Goal: Use online tool/utility: Use online tool/utility

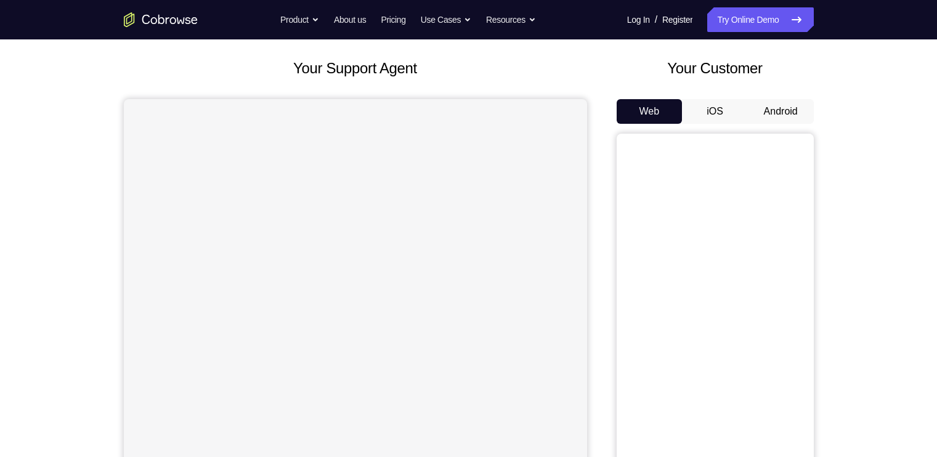
scroll to position [61, 0]
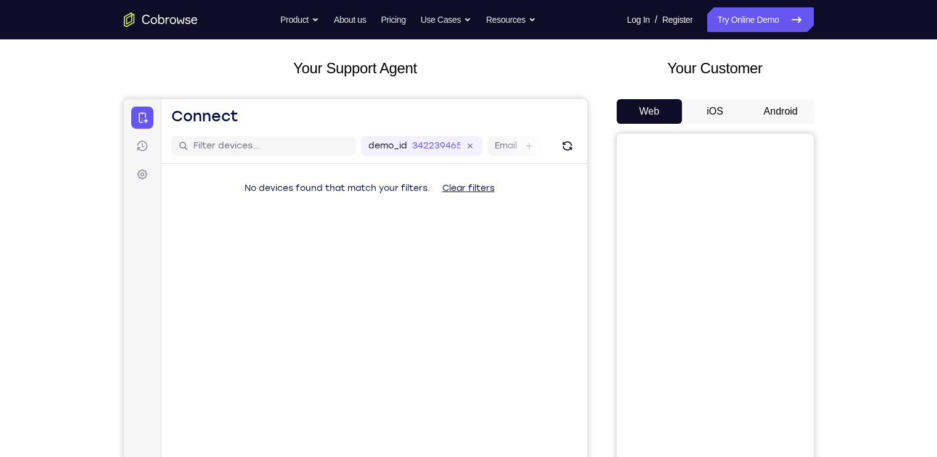
click at [788, 125] on div "Web iOS Android" at bounding box center [714, 305] width 197 height 413
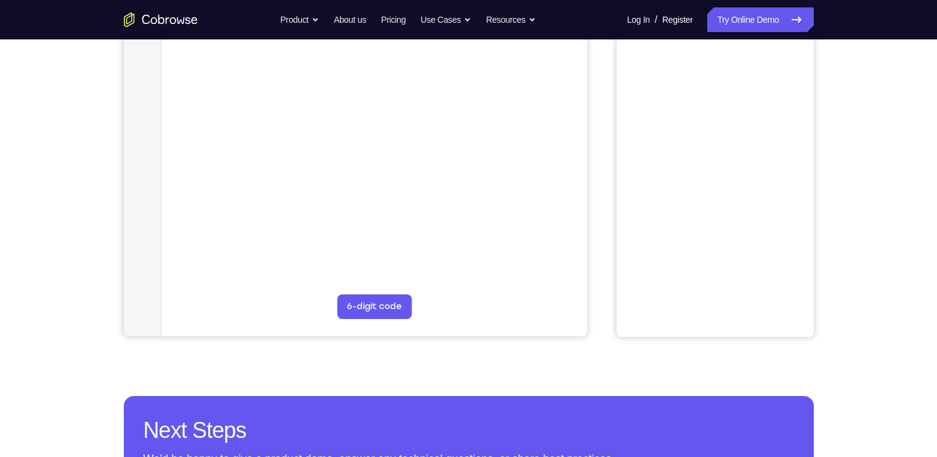
scroll to position [86, 0]
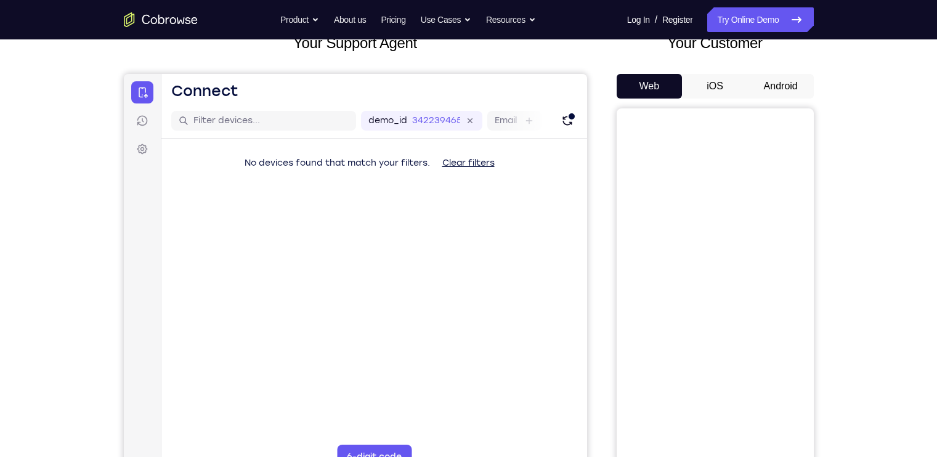
click at [793, 87] on button "Android" at bounding box center [781, 86] width 66 height 25
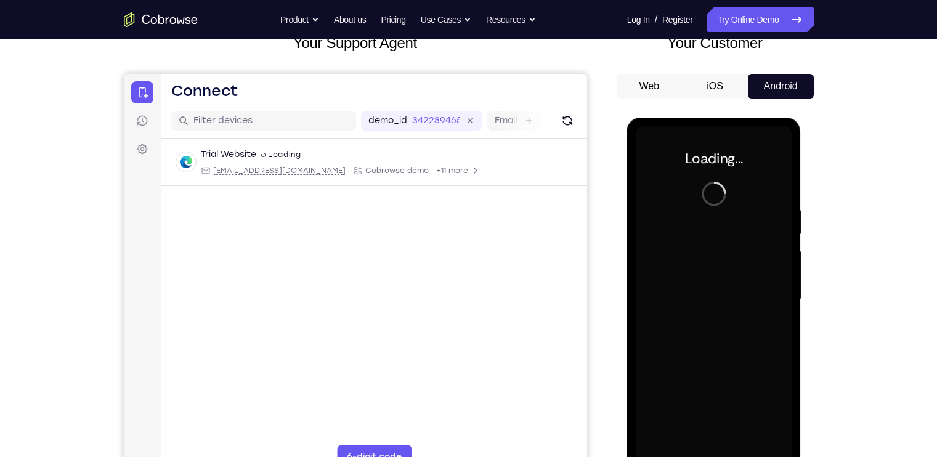
scroll to position [0, 0]
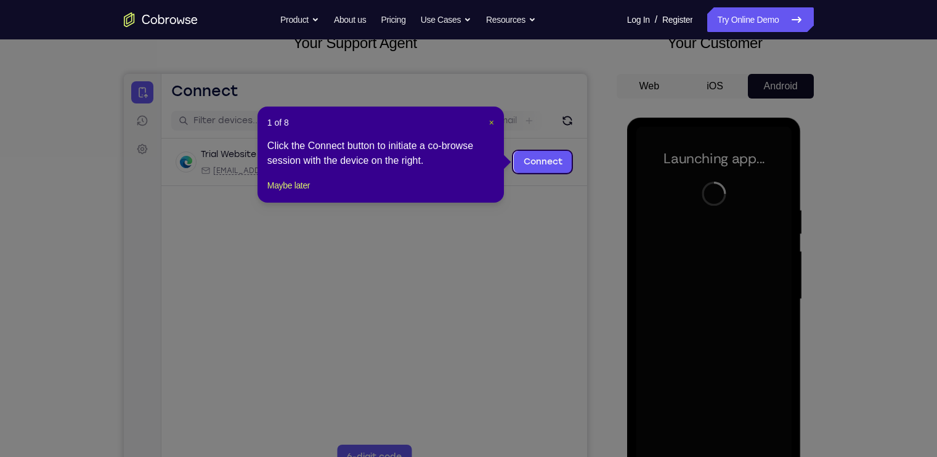
click at [491, 119] on span "×" at bounding box center [491, 123] width 5 height 10
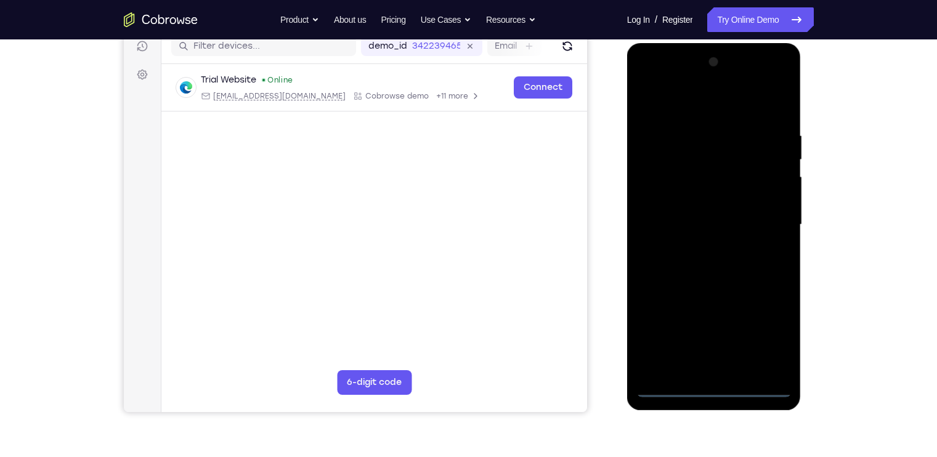
scroll to position [161, 0]
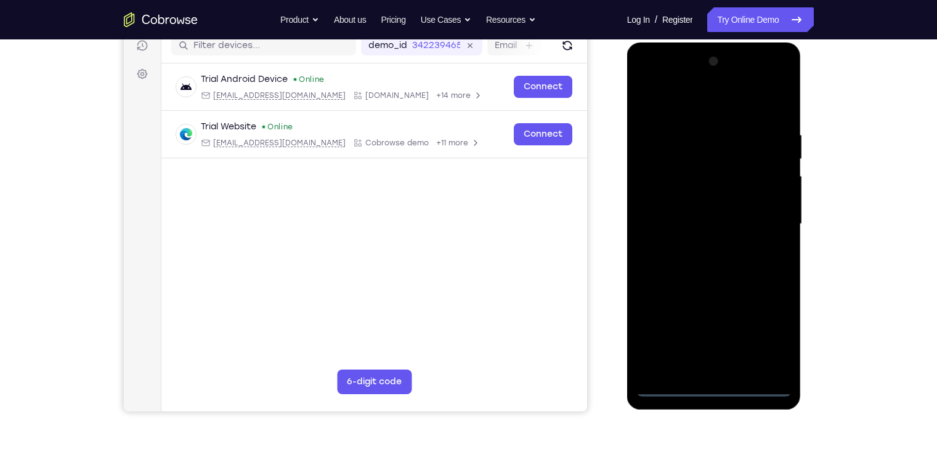
click at [717, 387] on div at bounding box center [713, 224] width 155 height 345
click at [772, 331] on div at bounding box center [713, 224] width 155 height 345
click at [647, 78] on div at bounding box center [713, 224] width 155 height 345
click at [770, 222] on div at bounding box center [713, 224] width 155 height 345
click at [700, 246] on div at bounding box center [713, 224] width 155 height 345
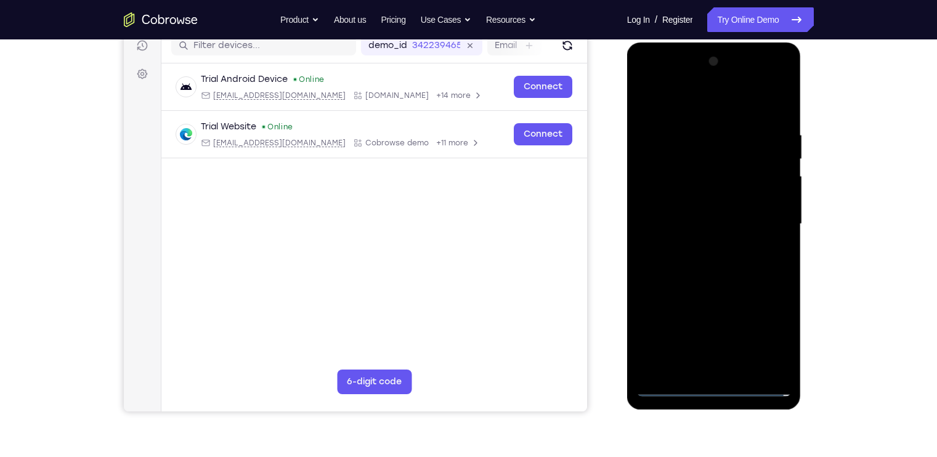
click at [702, 203] on div at bounding box center [713, 224] width 155 height 345
click at [702, 201] on div at bounding box center [713, 224] width 155 height 345
click at [696, 220] on div at bounding box center [713, 224] width 155 height 345
click at [701, 274] on div at bounding box center [713, 224] width 155 height 345
click at [710, 264] on div at bounding box center [713, 224] width 155 height 345
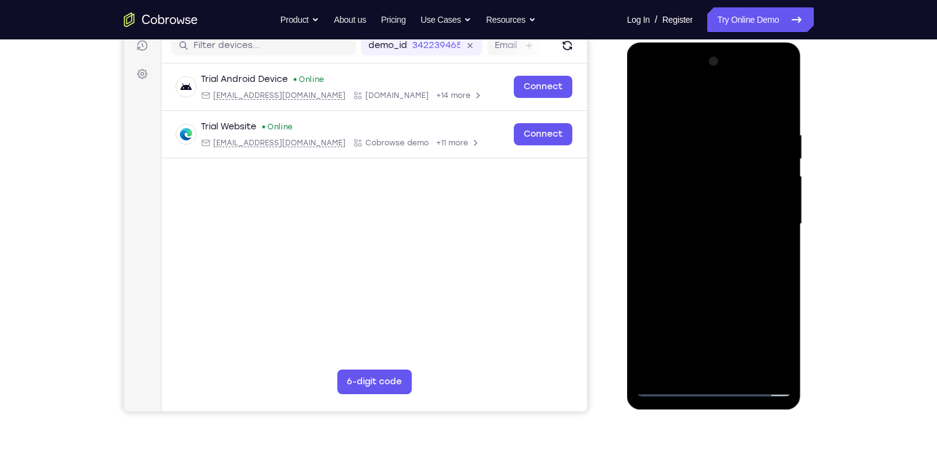
click at [666, 383] on div at bounding box center [713, 224] width 155 height 345
click at [708, 279] on div at bounding box center [713, 224] width 155 height 345
click at [665, 389] on div at bounding box center [713, 224] width 155 height 345
click at [700, 246] on div at bounding box center [713, 224] width 155 height 345
click at [700, 208] on div at bounding box center [713, 224] width 155 height 345
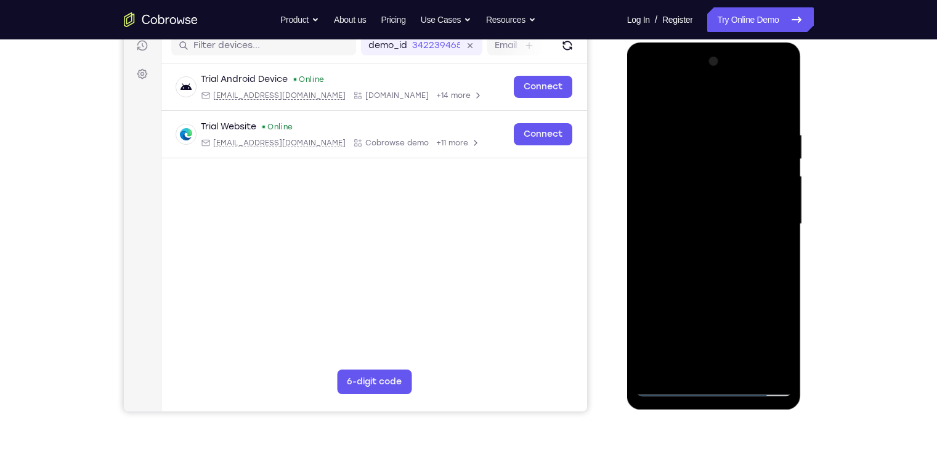
click at [700, 208] on div at bounding box center [713, 224] width 155 height 345
click at [706, 171] on div at bounding box center [713, 224] width 155 height 345
click at [711, 150] on div at bounding box center [713, 224] width 155 height 345
click at [706, 160] on div at bounding box center [713, 224] width 155 height 345
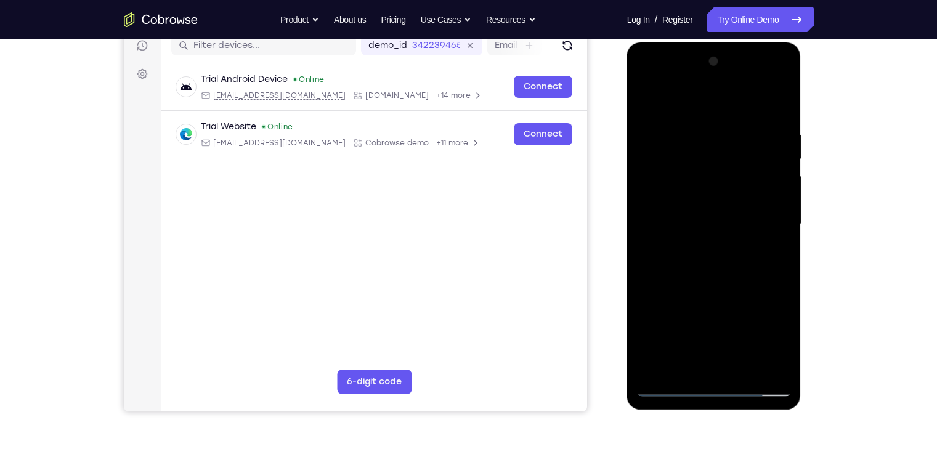
click at [687, 200] on div at bounding box center [713, 224] width 155 height 345
click at [683, 220] on div at bounding box center [713, 224] width 155 height 345
click at [724, 256] on div at bounding box center [713, 224] width 155 height 345
click at [678, 379] on div at bounding box center [713, 224] width 155 height 345
click at [665, 384] on div at bounding box center [713, 224] width 155 height 345
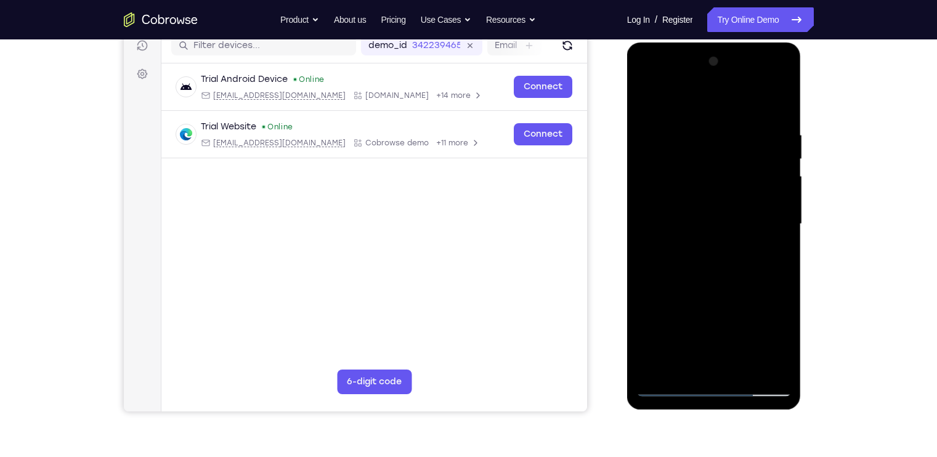
click at [665, 384] on div at bounding box center [713, 224] width 155 height 345
click at [762, 215] on div at bounding box center [713, 224] width 155 height 345
click at [695, 251] on div at bounding box center [713, 224] width 155 height 345
click at [696, 209] on div at bounding box center [713, 224] width 155 height 345
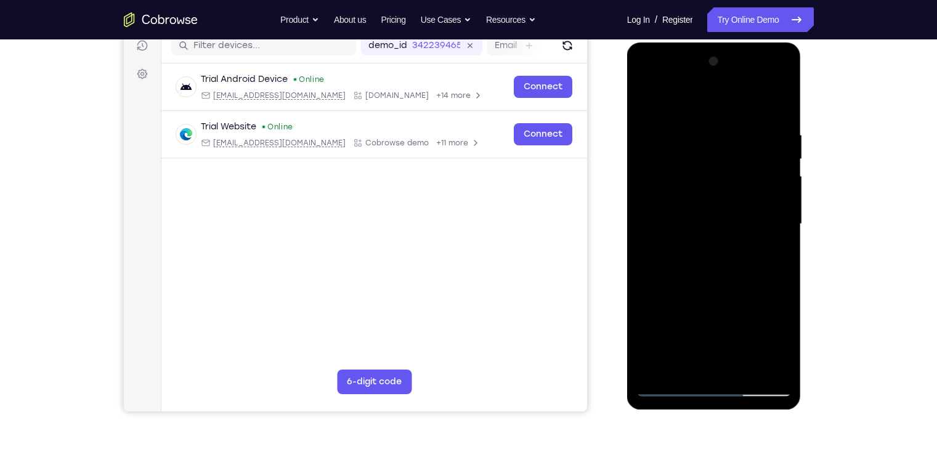
click at [696, 198] on div at bounding box center [713, 224] width 155 height 345
click at [702, 220] on div at bounding box center [713, 224] width 155 height 345
click at [698, 264] on div at bounding box center [713, 224] width 155 height 345
click at [778, 112] on div at bounding box center [713, 224] width 155 height 345
click at [740, 366] on div at bounding box center [713, 224] width 155 height 345
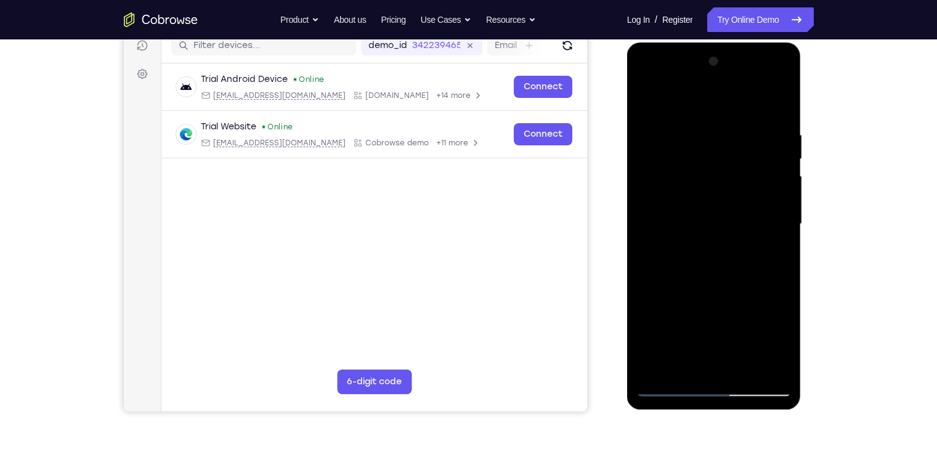
click at [709, 290] on div at bounding box center [713, 224] width 155 height 345
click at [696, 285] on div at bounding box center [713, 224] width 155 height 345
click at [705, 340] on div at bounding box center [713, 224] width 155 height 345
click at [733, 340] on div at bounding box center [713, 224] width 155 height 345
click at [685, 323] on div at bounding box center [713, 224] width 155 height 345
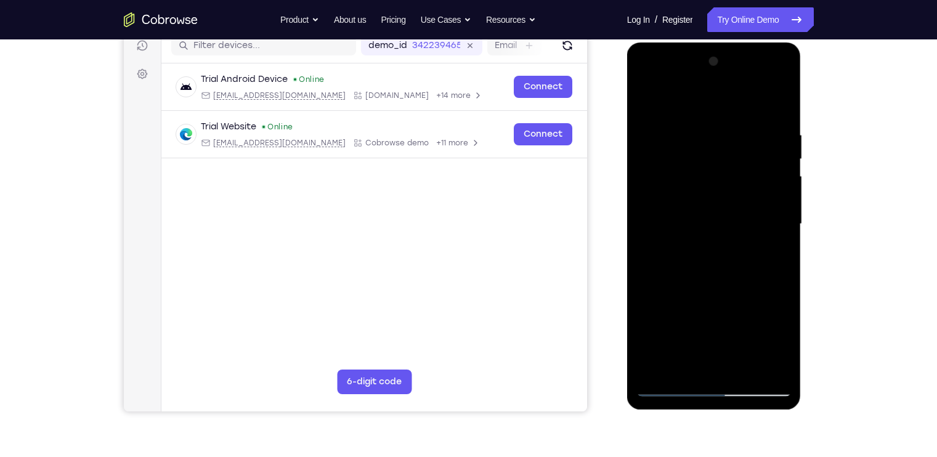
click at [688, 360] on div at bounding box center [713, 224] width 155 height 345
click at [684, 362] on div at bounding box center [713, 224] width 155 height 345
click at [729, 306] on div at bounding box center [713, 224] width 155 height 345
drag, startPoint x: 773, startPoint y: 264, endPoint x: 663, endPoint y: 269, distance: 109.7
click at [663, 269] on div at bounding box center [713, 224] width 155 height 345
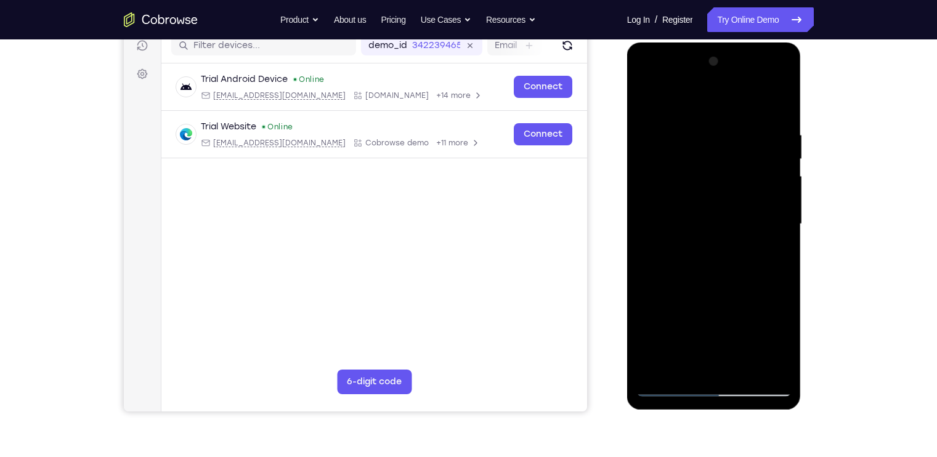
click at [768, 267] on div at bounding box center [713, 224] width 155 height 345
click at [643, 294] on div at bounding box center [713, 224] width 155 height 345
click at [773, 246] on div at bounding box center [713, 224] width 155 height 345
click at [646, 100] on div at bounding box center [713, 224] width 155 height 345
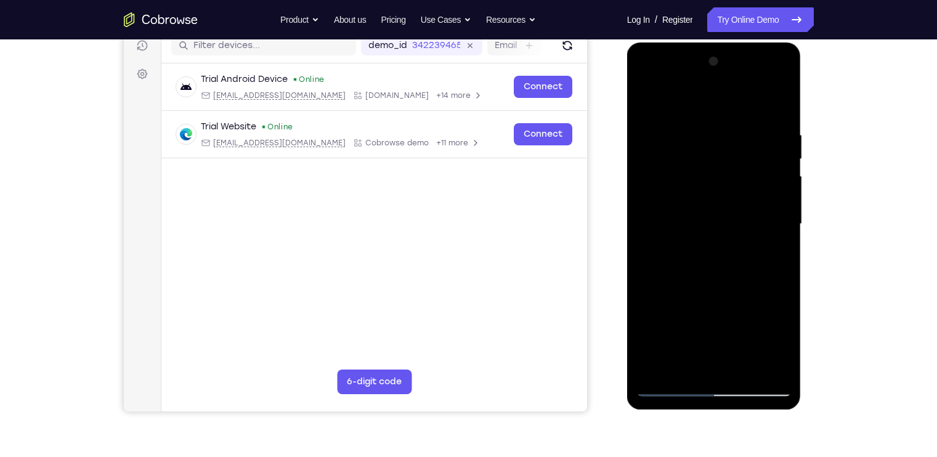
click at [721, 233] on div at bounding box center [713, 224] width 155 height 345
click at [695, 364] on div at bounding box center [713, 224] width 155 height 345
click at [680, 361] on div at bounding box center [713, 224] width 155 height 345
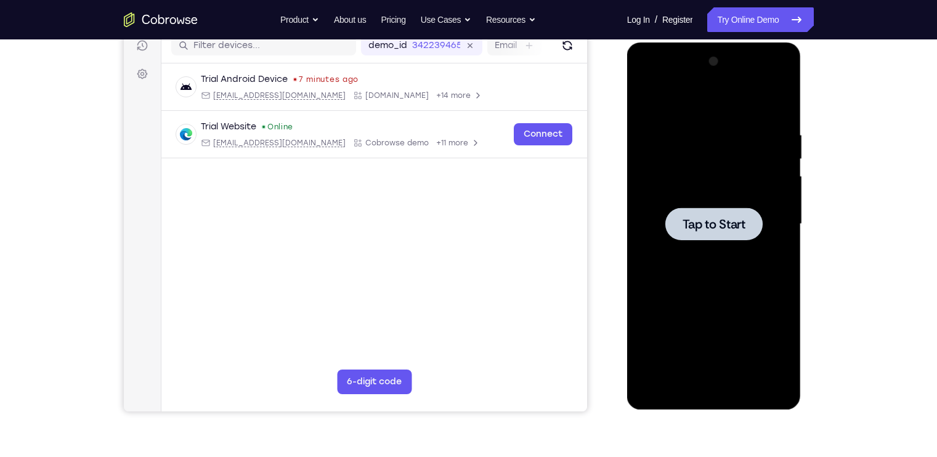
click at [711, 218] on span "Tap to Start" at bounding box center [713, 224] width 63 height 12
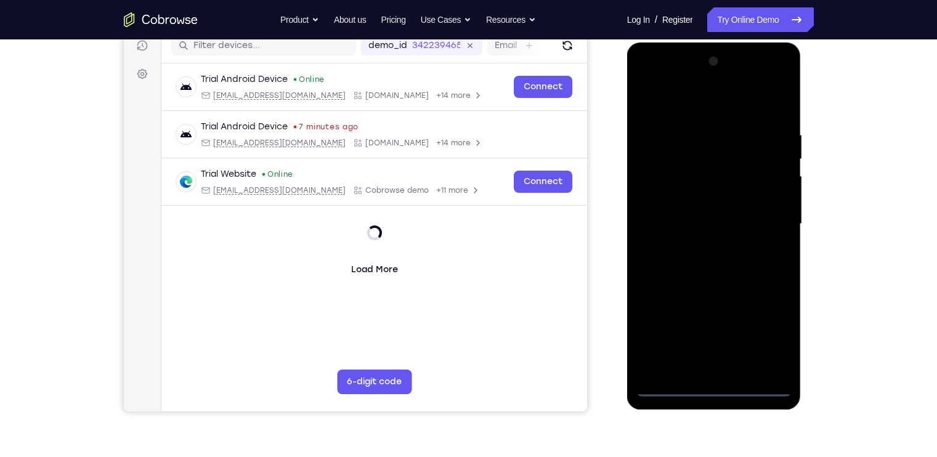
click at [712, 384] on div at bounding box center [713, 224] width 155 height 345
click at [773, 337] on div at bounding box center [713, 224] width 155 height 345
click at [650, 78] on div at bounding box center [713, 224] width 155 height 345
click at [762, 220] on div at bounding box center [713, 224] width 155 height 345
click at [701, 245] on div at bounding box center [713, 224] width 155 height 345
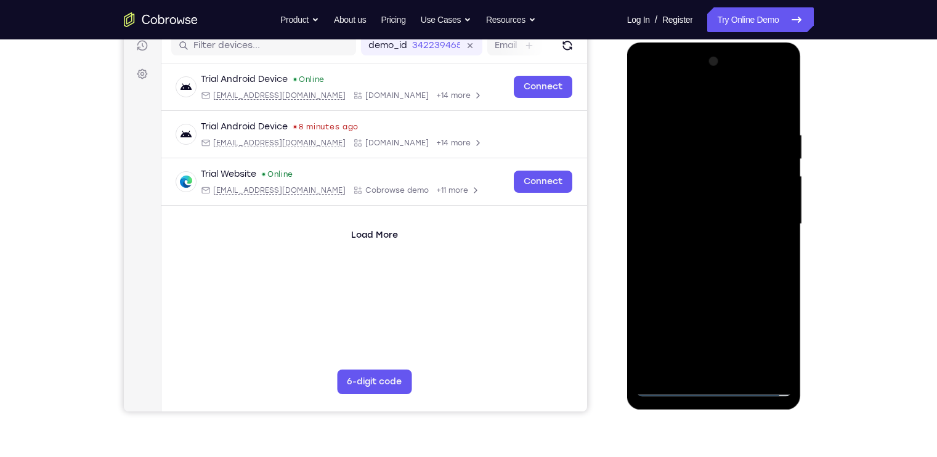
click at [713, 211] on div at bounding box center [713, 224] width 155 height 345
click at [712, 201] on div at bounding box center [713, 224] width 155 height 345
click at [700, 224] on div at bounding box center [713, 224] width 155 height 345
click at [711, 260] on div at bounding box center [713, 224] width 155 height 345
click at [711, 259] on div at bounding box center [713, 224] width 155 height 345
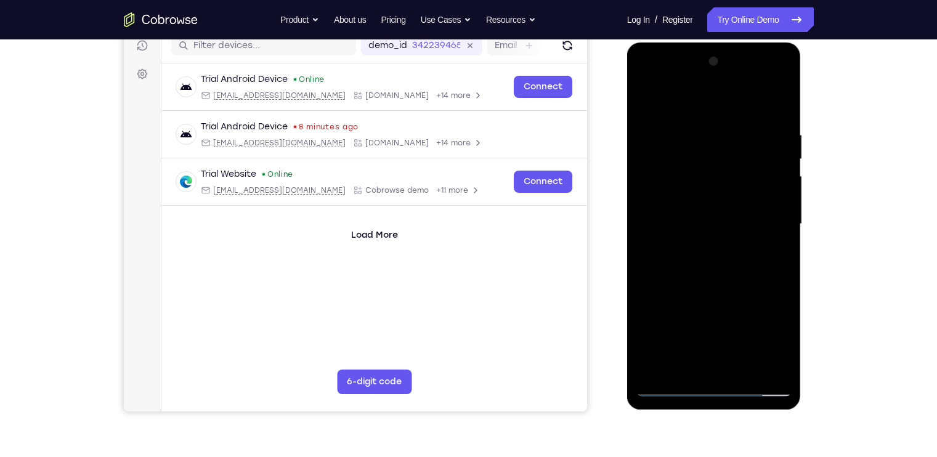
click at [781, 111] on div at bounding box center [713, 224] width 155 height 345
click at [695, 124] on div at bounding box center [713, 224] width 155 height 345
click at [778, 204] on div at bounding box center [713, 224] width 155 height 345
click at [642, 210] on div at bounding box center [713, 224] width 155 height 345
click at [779, 213] on div at bounding box center [713, 224] width 155 height 345
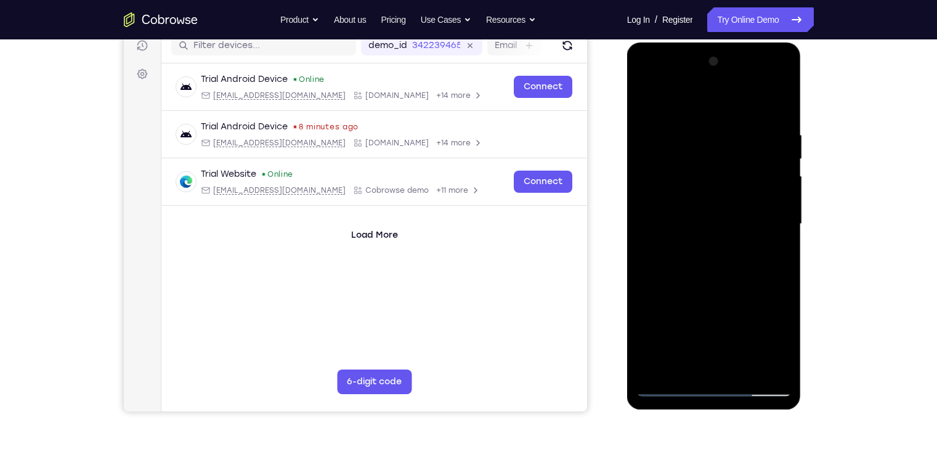
click at [782, 196] on div at bounding box center [713, 224] width 155 height 345
click at [783, 180] on div at bounding box center [713, 224] width 155 height 345
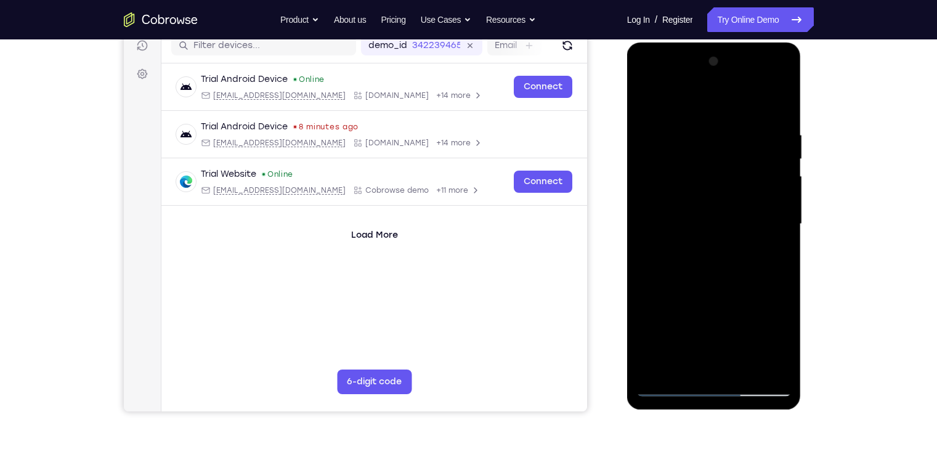
click at [778, 108] on div at bounding box center [713, 224] width 155 height 345
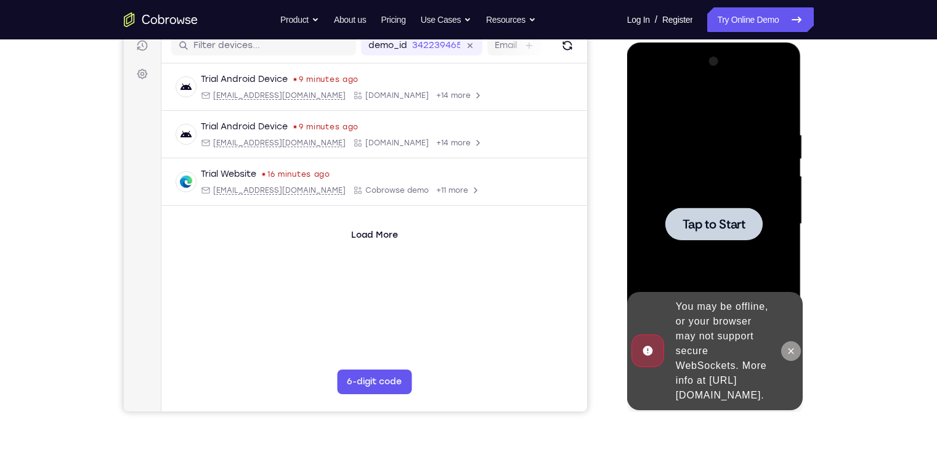
click at [797, 346] on button at bounding box center [791, 351] width 20 height 20
